Goal: Entertainment & Leisure: Consume media (video, audio)

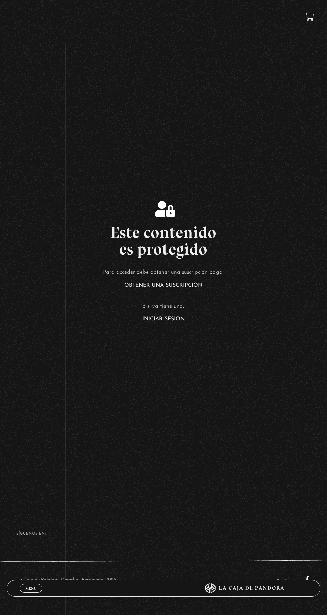
click at [154, 322] on link "Iniciar Sesión" at bounding box center [163, 319] width 42 height 5
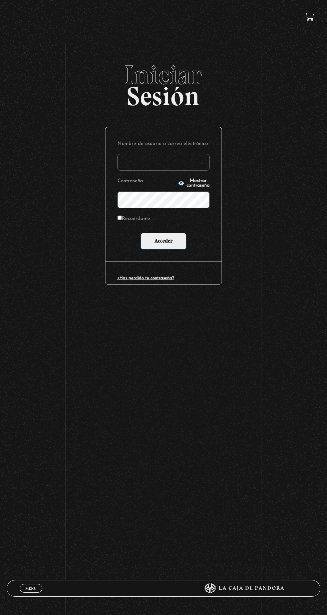
click at [142, 169] on input "Nombre de usuario o correo electrónico" at bounding box center [163, 162] width 92 height 17
type input "mvjustiniano.11@gmail.com"
click at [140, 233] on input "Acceder" at bounding box center [163, 241] width 46 height 17
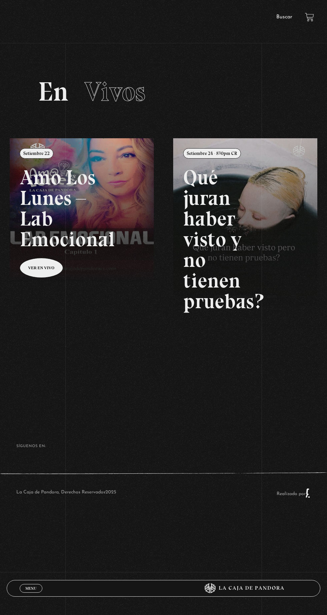
click at [281, 19] on link "Buscar" at bounding box center [284, 16] width 16 height 5
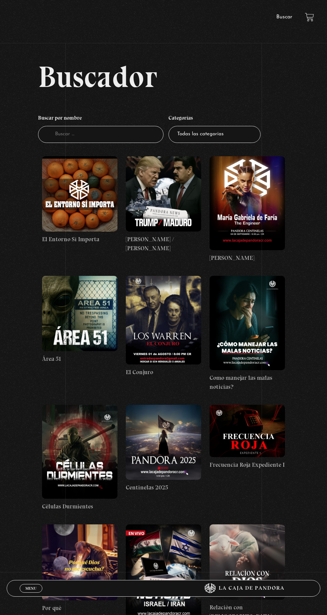
click at [166, 190] on figure at bounding box center [163, 193] width 75 height 75
